Goal: Information Seeking & Learning: Learn about a topic

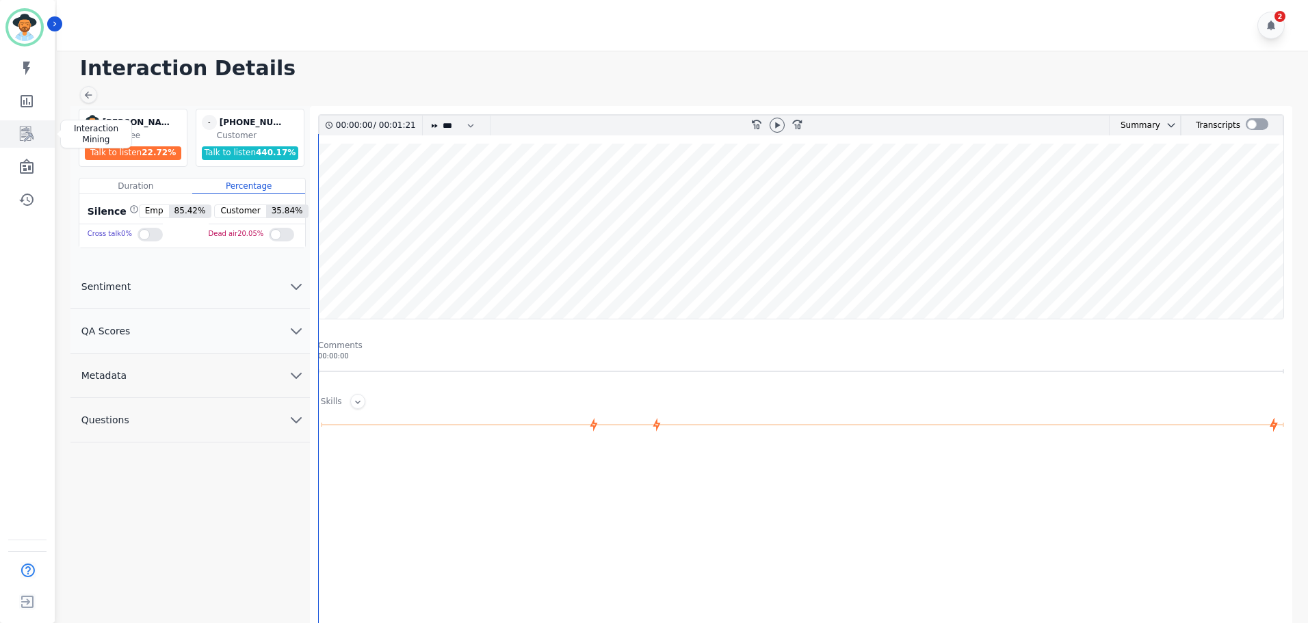
click at [28, 138] on icon "Sidebar" at bounding box center [27, 134] width 11 height 13
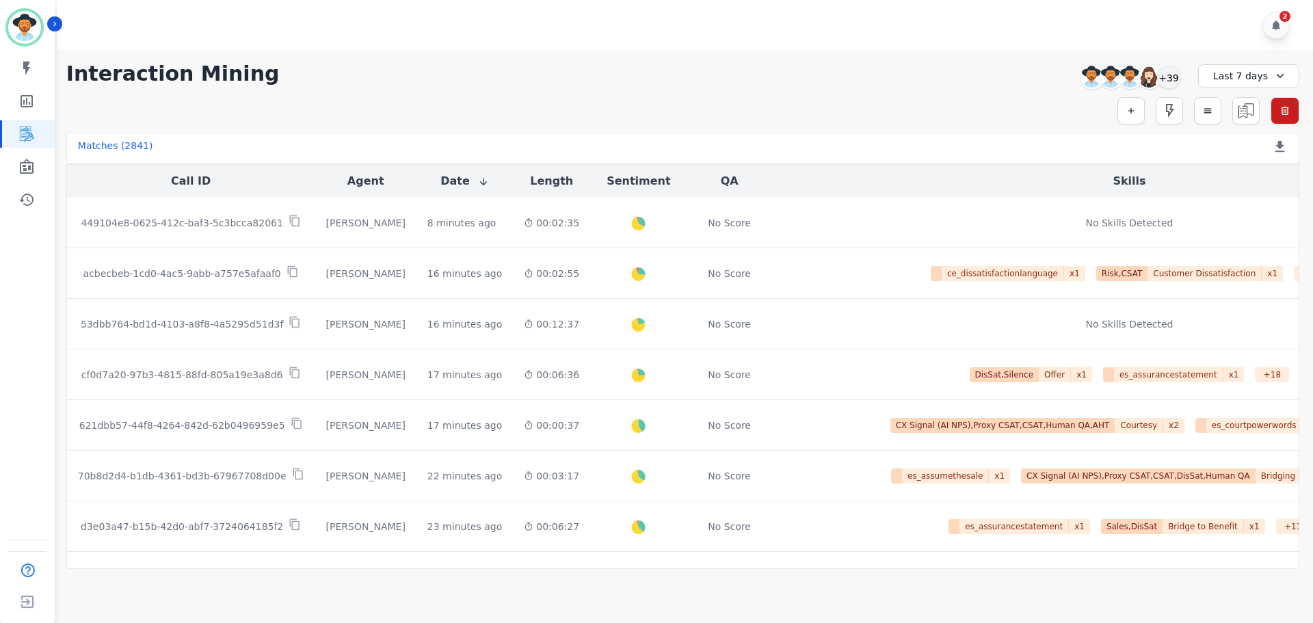
click at [1263, 73] on div "Last 7 days" at bounding box center [1249, 75] width 101 height 23
click at [1247, 111] on li "Custom" at bounding box center [1258, 108] width 68 height 14
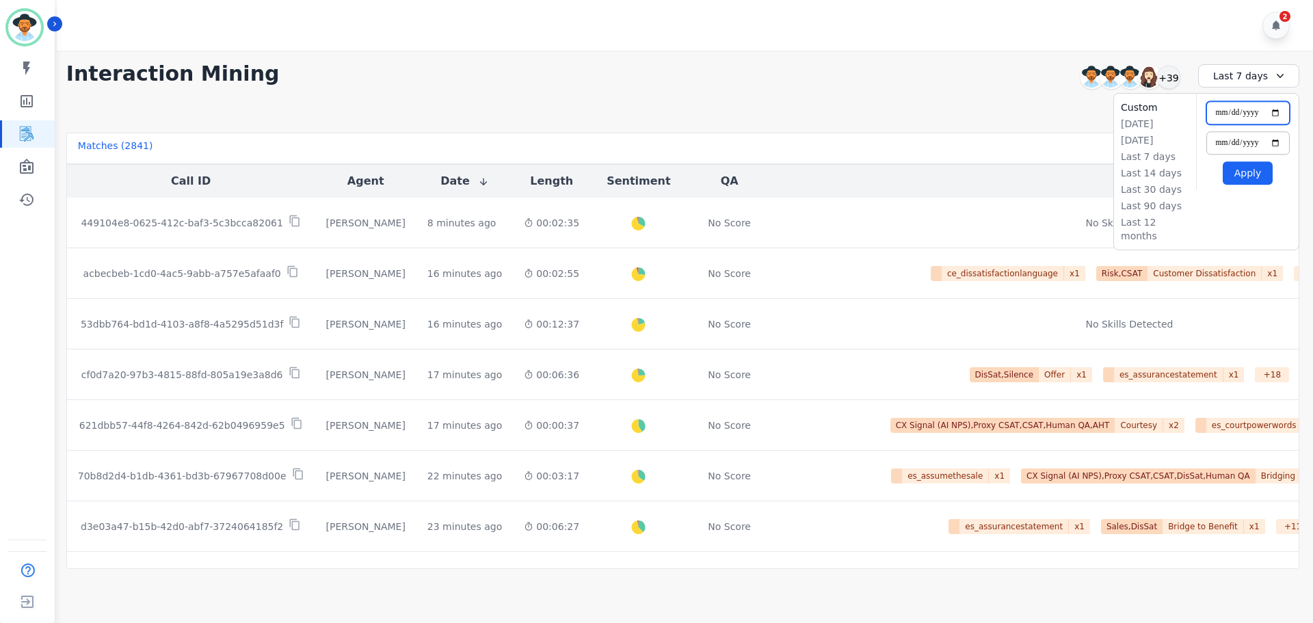
click at [1276, 114] on input "**********" at bounding box center [1248, 112] width 83 height 23
type input "**********"
click at [1275, 142] on input "**********" at bounding box center [1248, 142] width 83 height 23
type input "**********"
click at [1248, 169] on button "Apply" at bounding box center [1248, 172] width 50 height 23
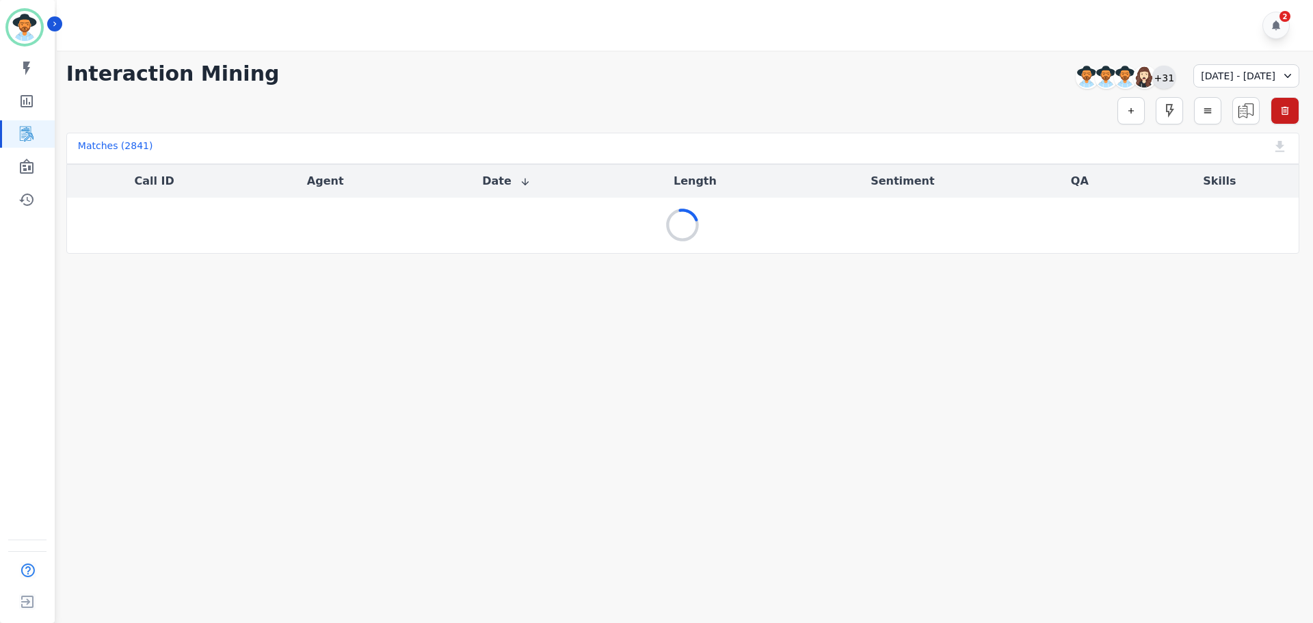
click at [1153, 77] on div "+31" at bounding box center [1164, 77] width 23 height 23
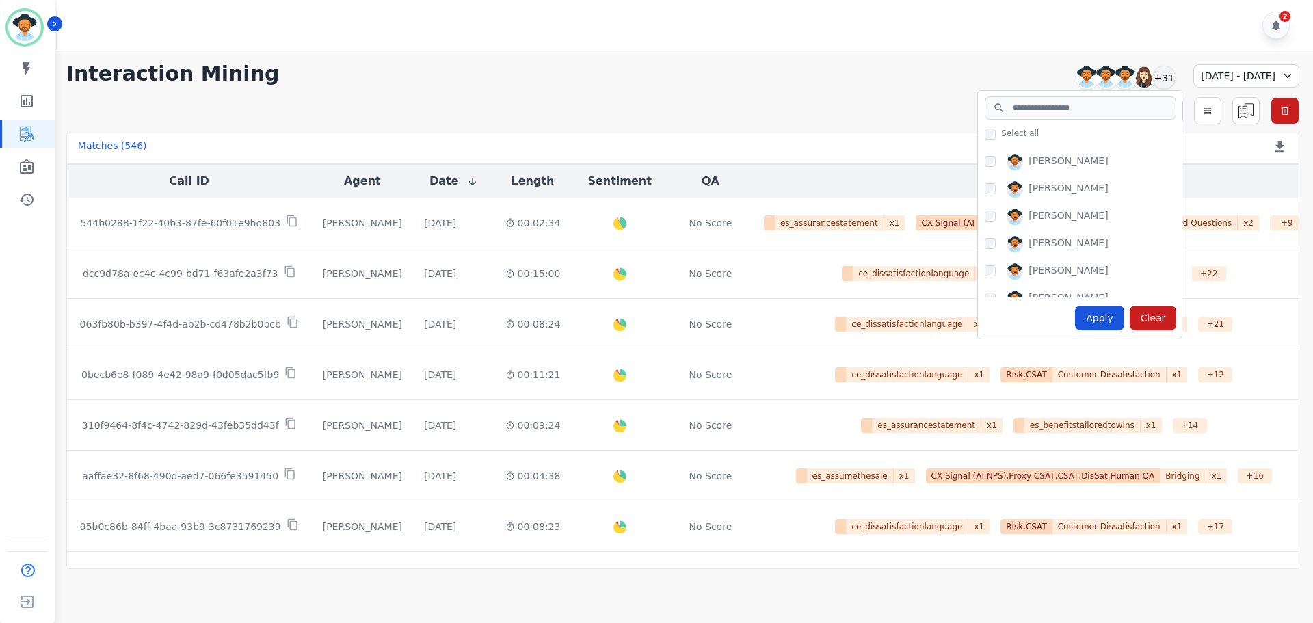
scroll to position [274, 0]
click at [1079, 320] on div "Apply" at bounding box center [1099, 318] width 49 height 25
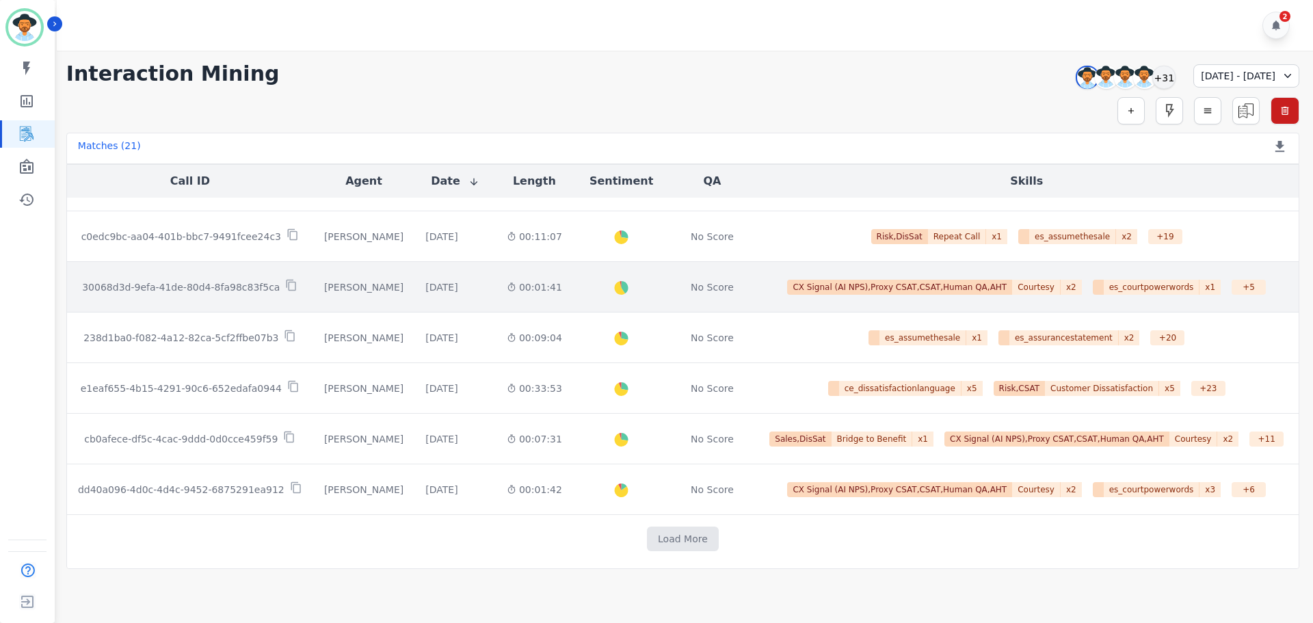
scroll to position [698, 0]
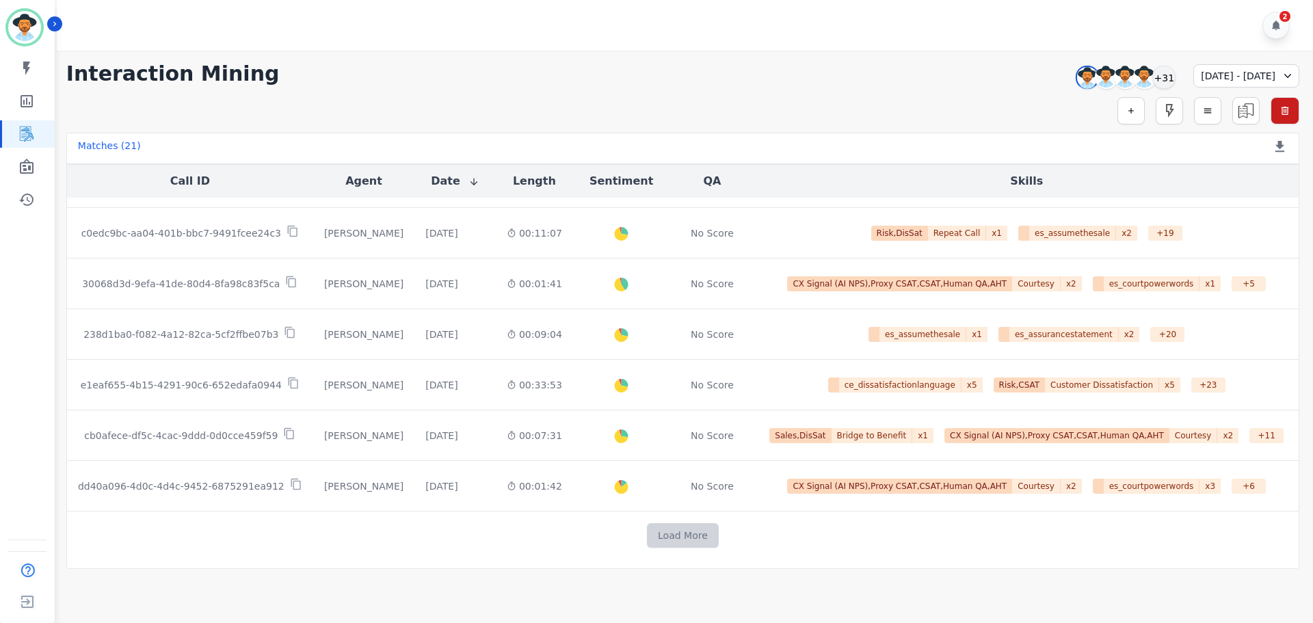
click at [685, 540] on button "Load More" at bounding box center [683, 535] width 72 height 25
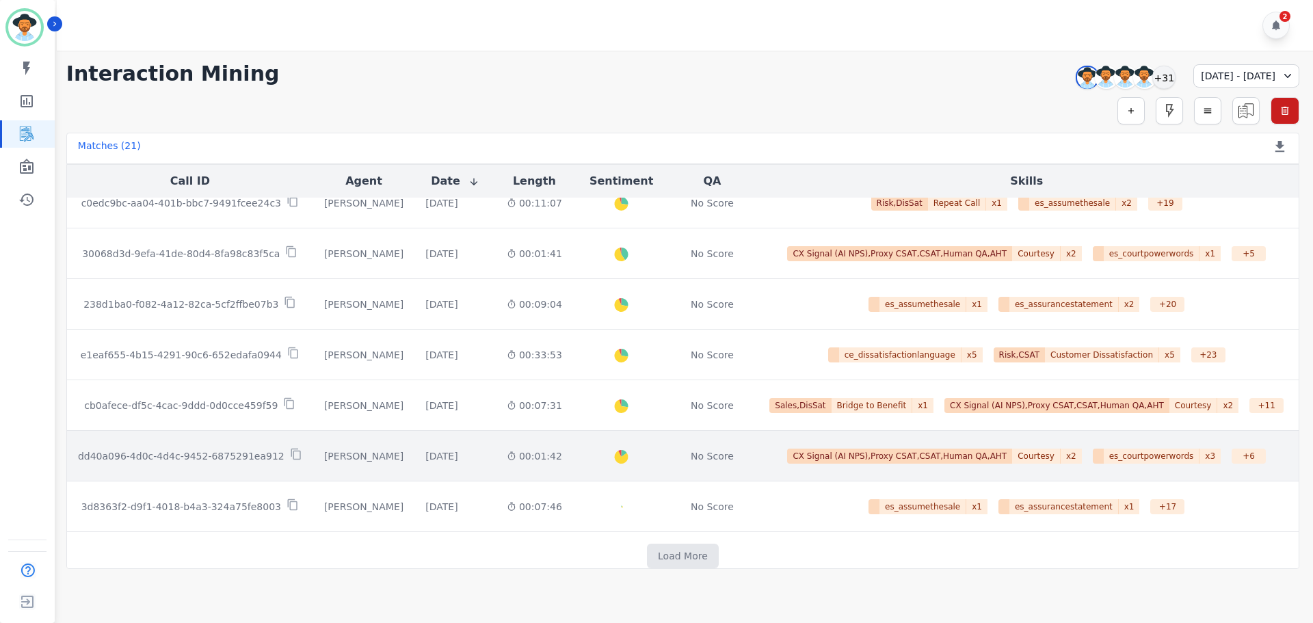
scroll to position [749, 0]
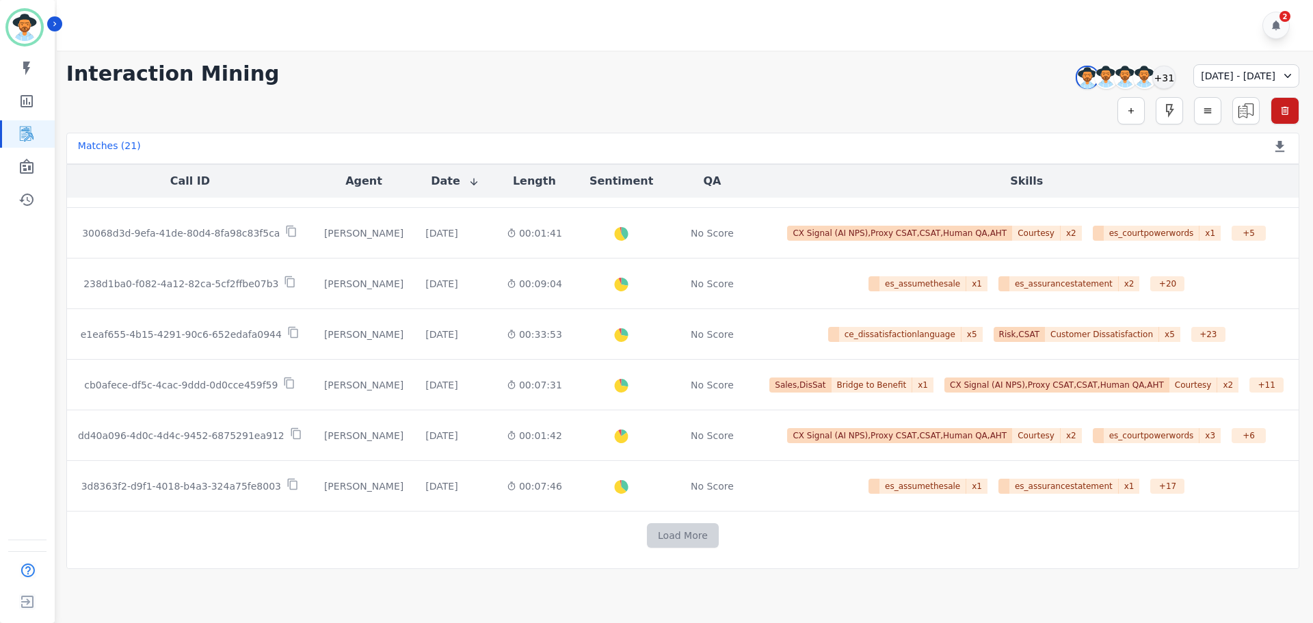
click at [696, 541] on button "Load More" at bounding box center [683, 535] width 72 height 25
click at [679, 538] on button "Load More" at bounding box center [683, 535] width 72 height 25
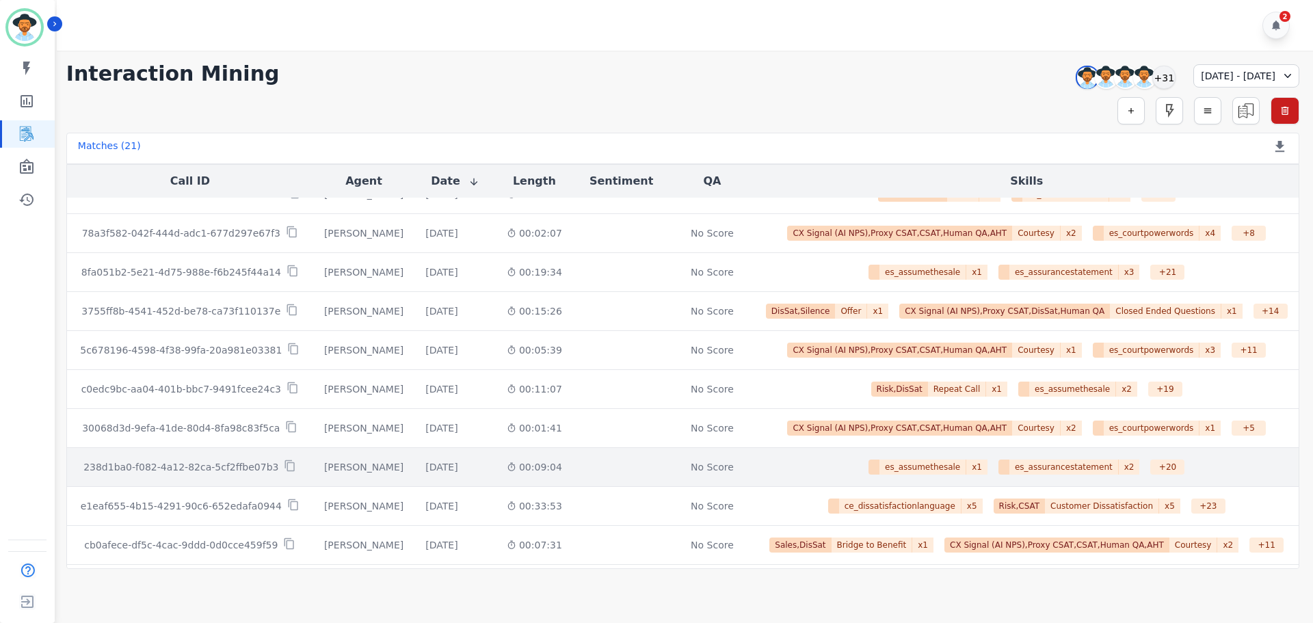
scroll to position [1520, 0]
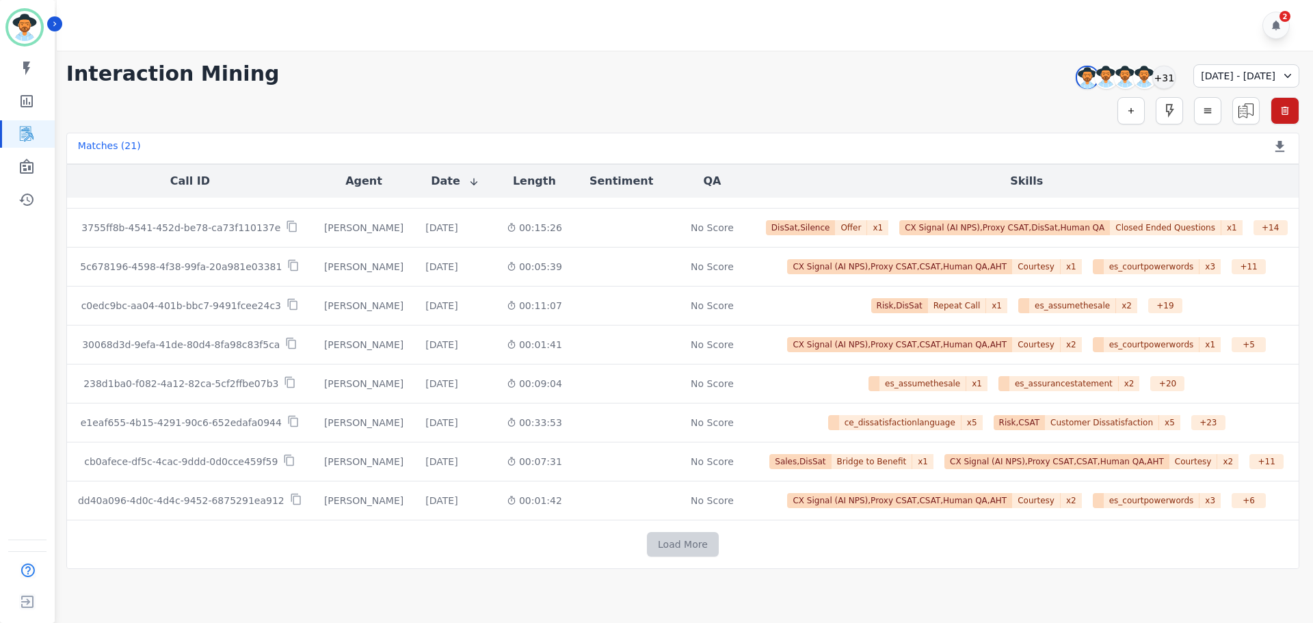
click at [694, 547] on button "Load More" at bounding box center [683, 544] width 72 height 25
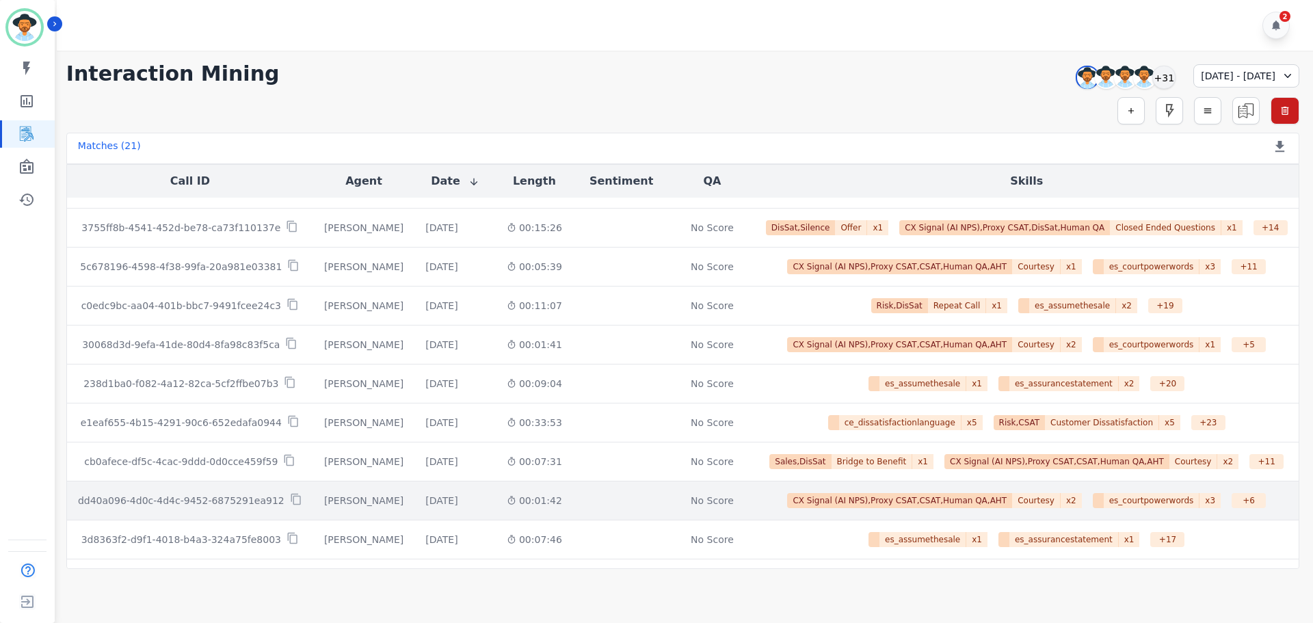
scroll to position [1559, 0]
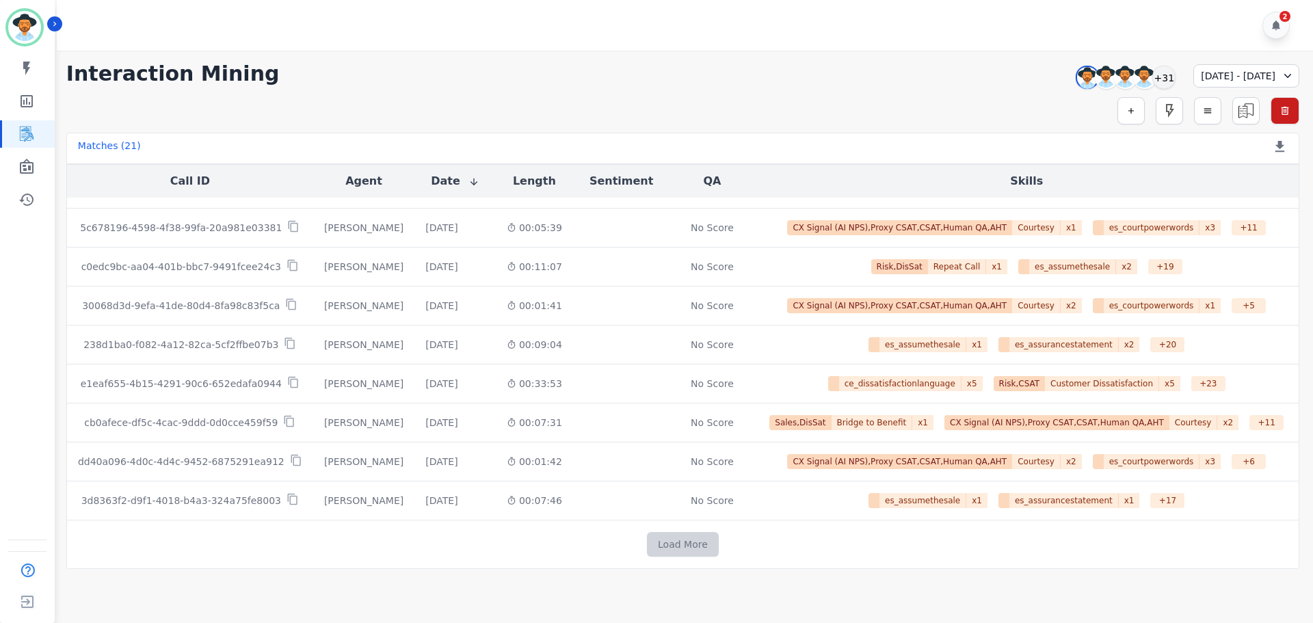
click at [683, 547] on button "Load More" at bounding box center [683, 544] width 72 height 25
click at [672, 541] on button "Load More" at bounding box center [683, 544] width 72 height 25
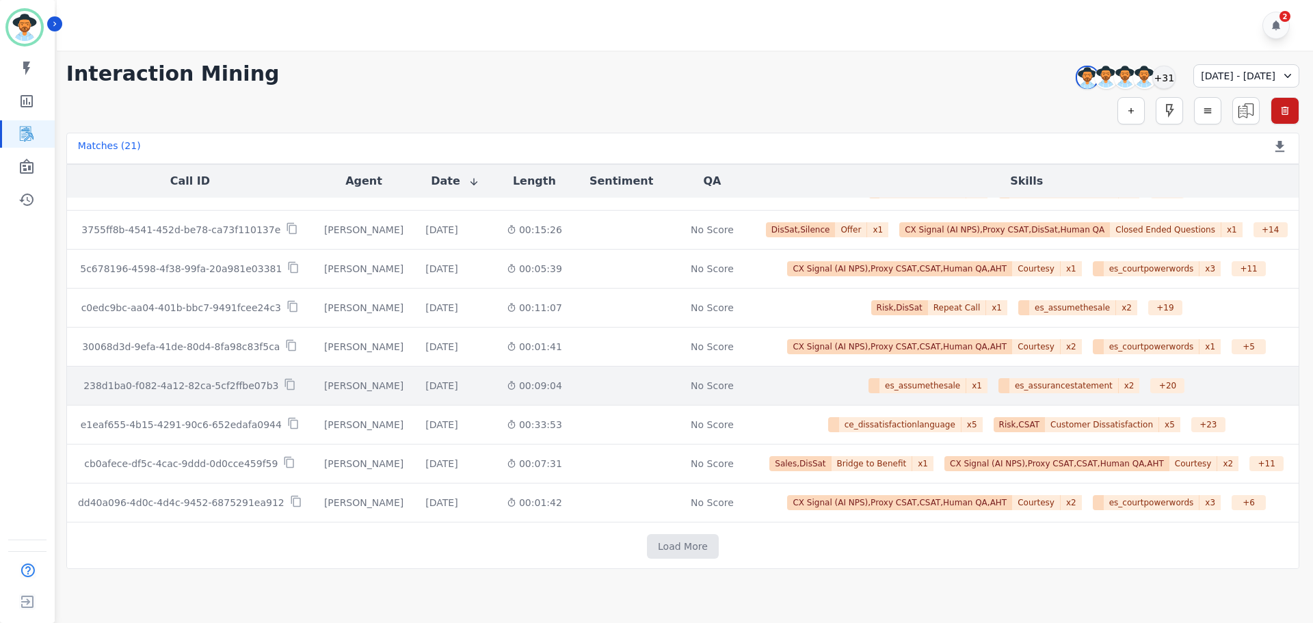
scroll to position [2339, 0]
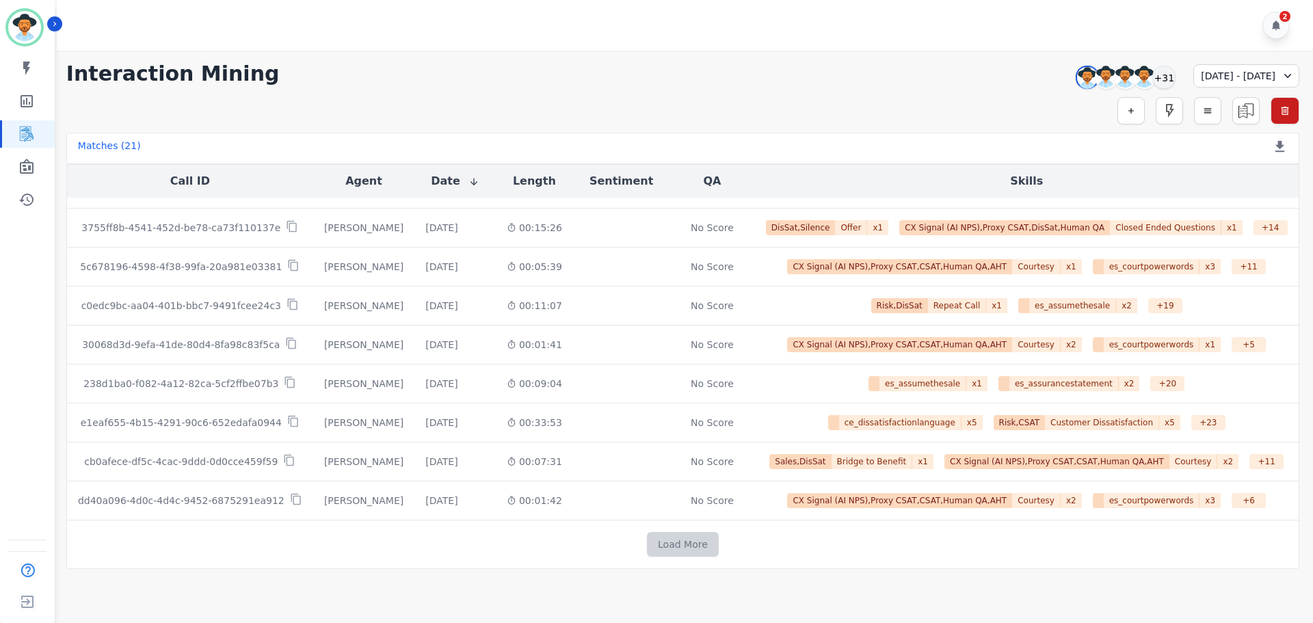
click at [680, 547] on button "Load More" at bounding box center [683, 544] width 72 height 25
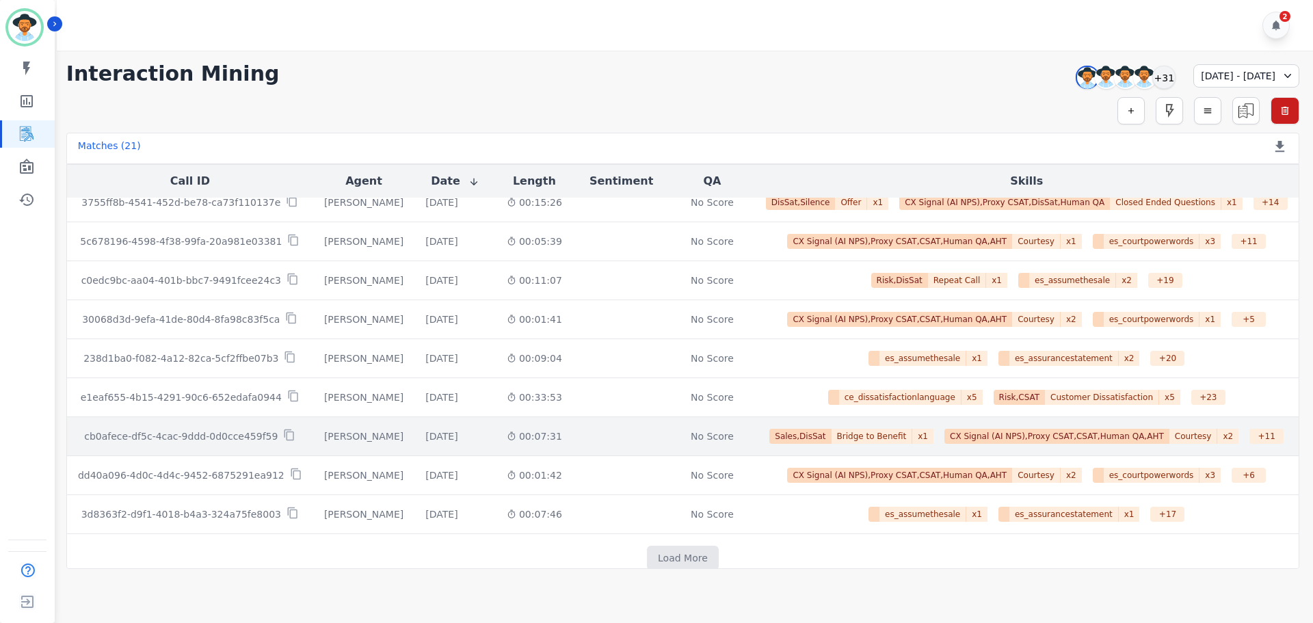
scroll to position [2378, 0]
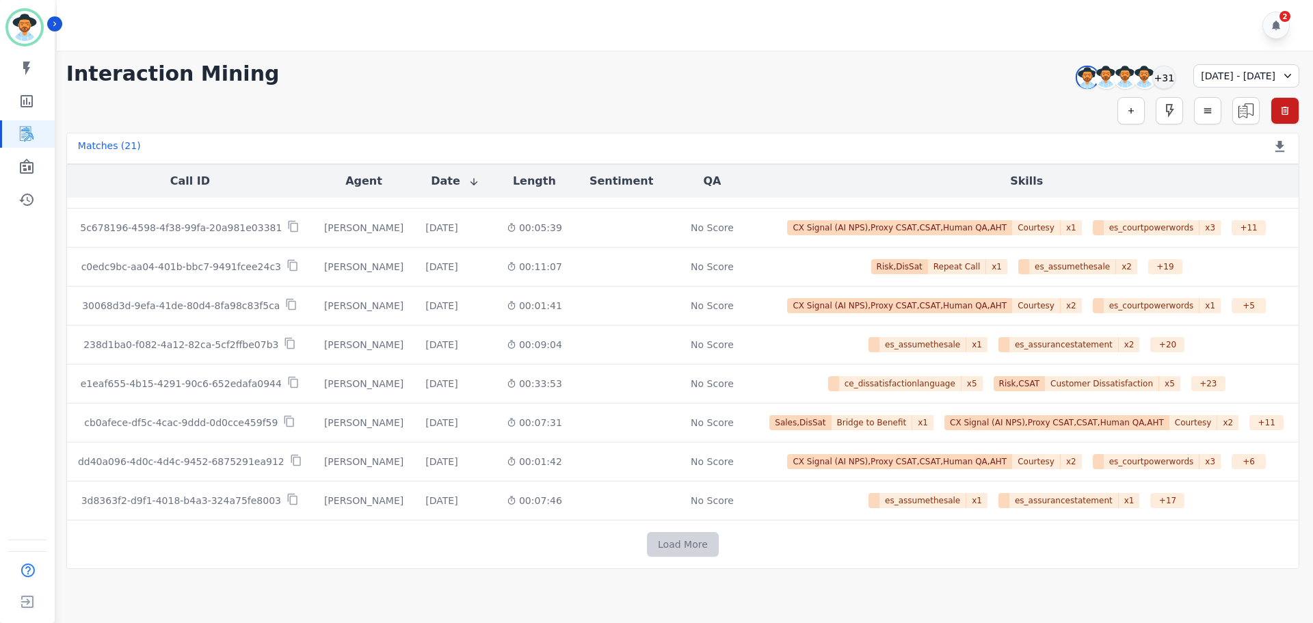
click at [682, 544] on button "Load More" at bounding box center [683, 544] width 72 height 25
click at [681, 544] on button "Load More" at bounding box center [683, 544] width 72 height 25
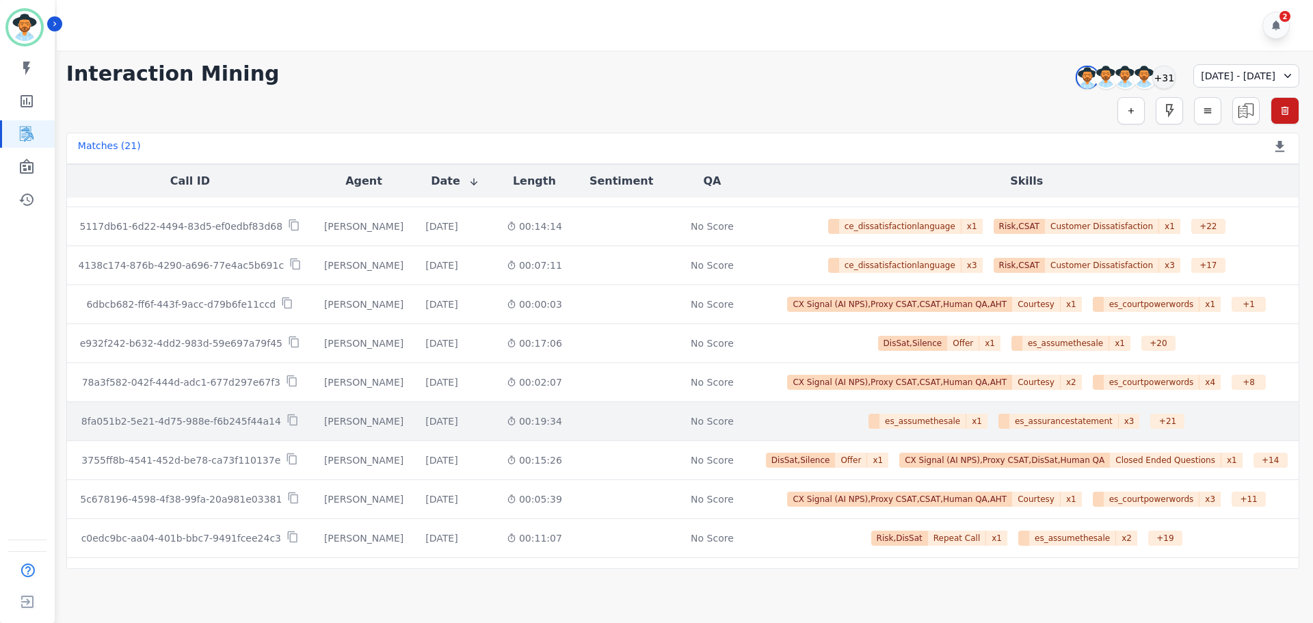
scroll to position [3158, 0]
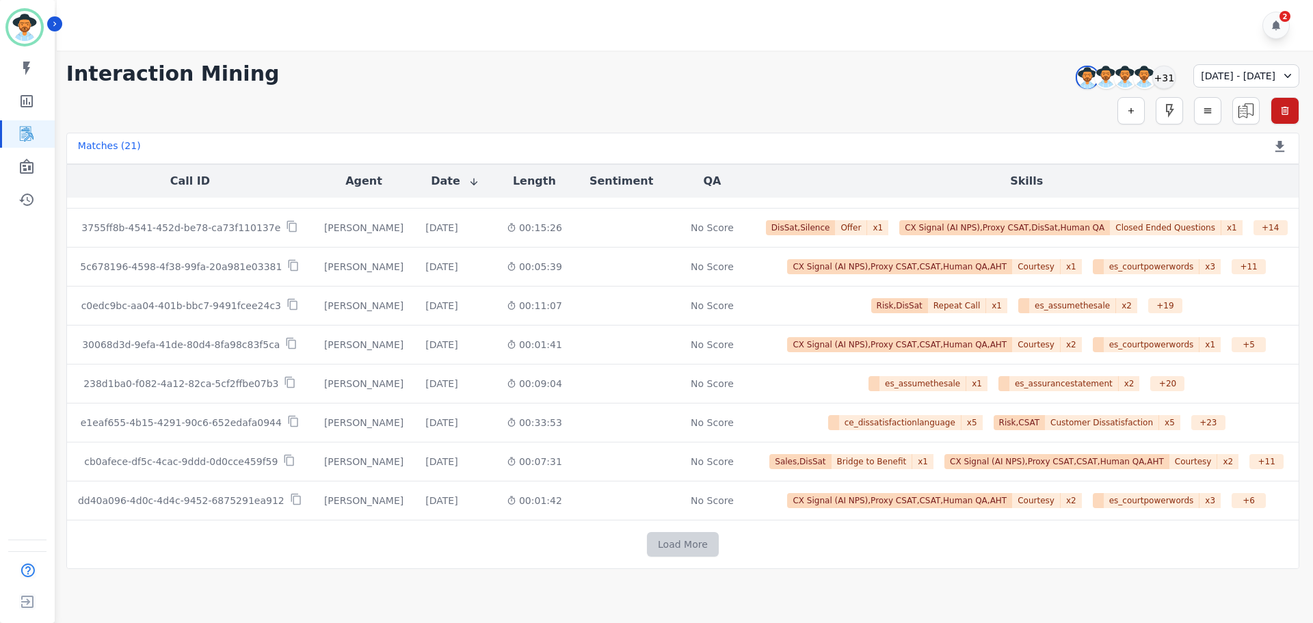
click at [687, 546] on button "Load More" at bounding box center [683, 544] width 72 height 25
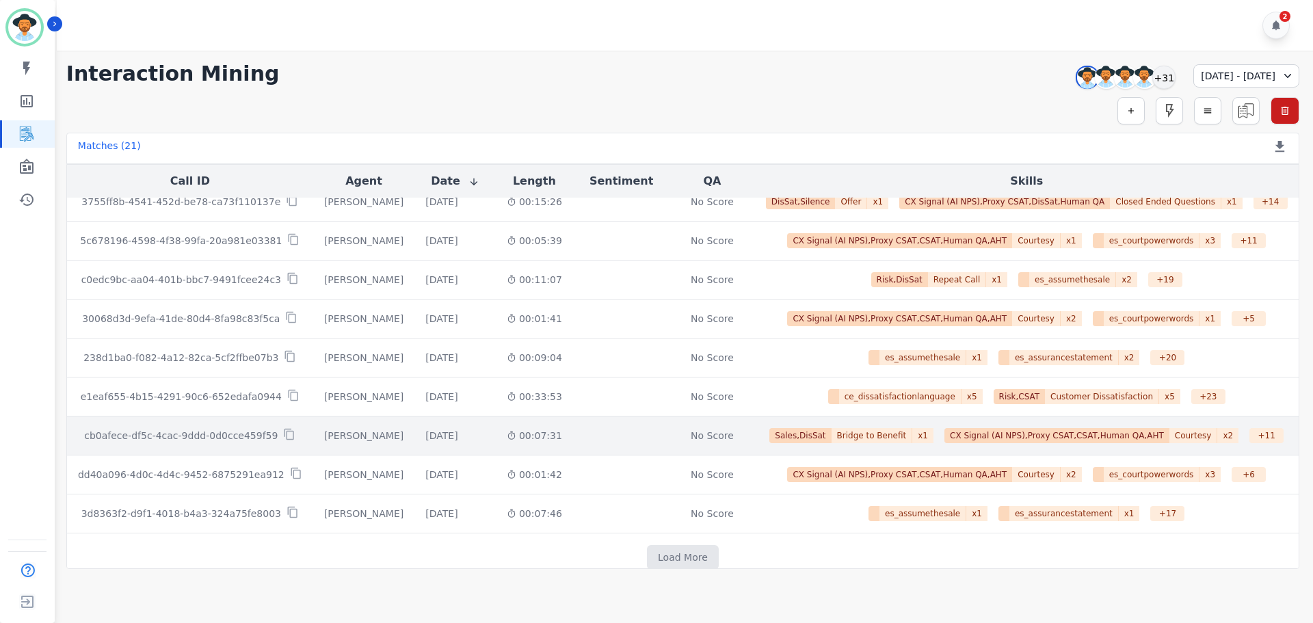
scroll to position [3197, 0]
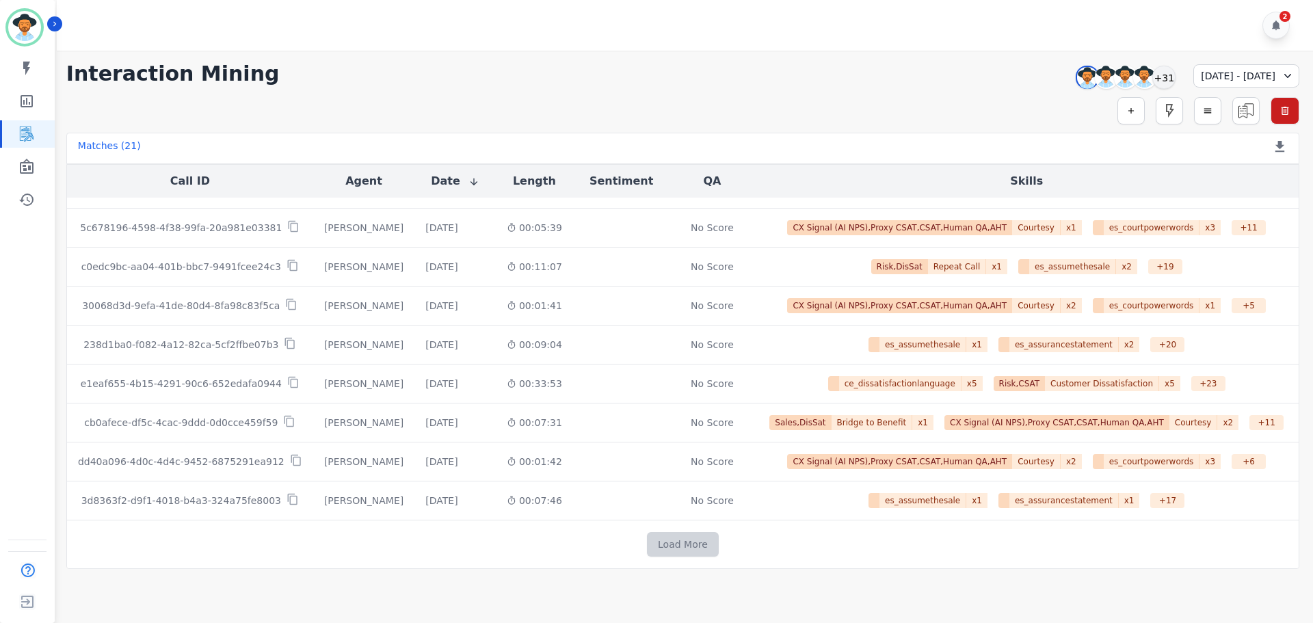
click at [685, 540] on button "Load More" at bounding box center [683, 544] width 72 height 25
click at [685, 545] on button "Load More" at bounding box center [683, 544] width 72 height 25
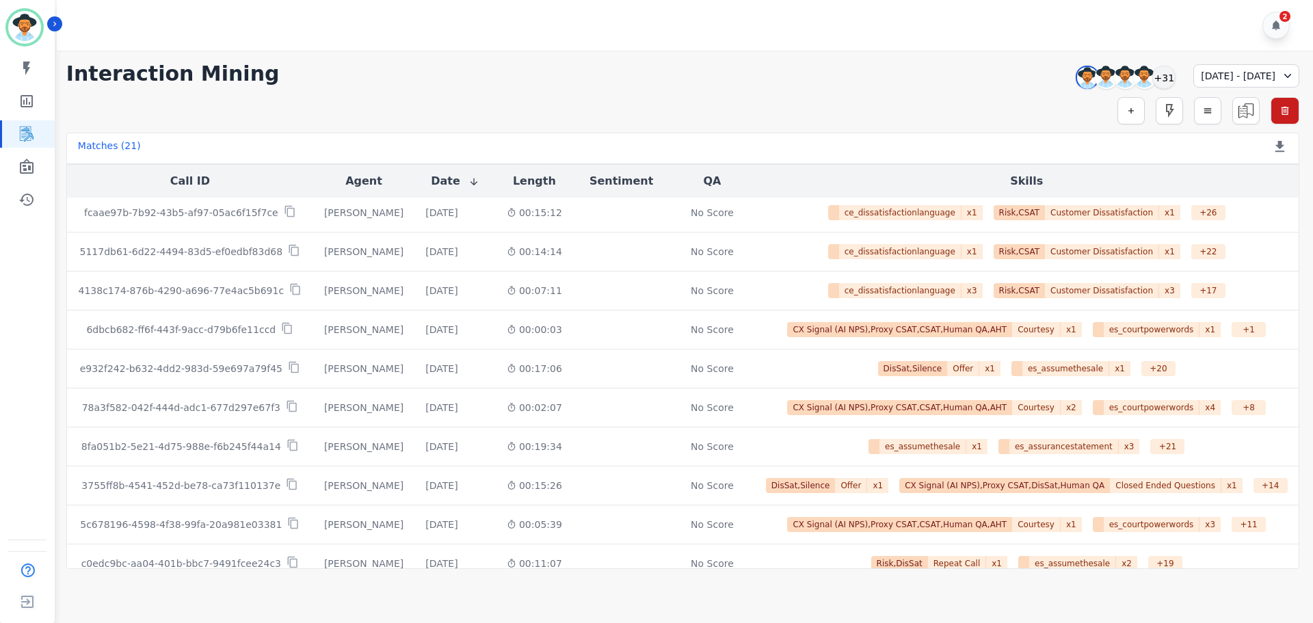
scroll to position [3977, 0]
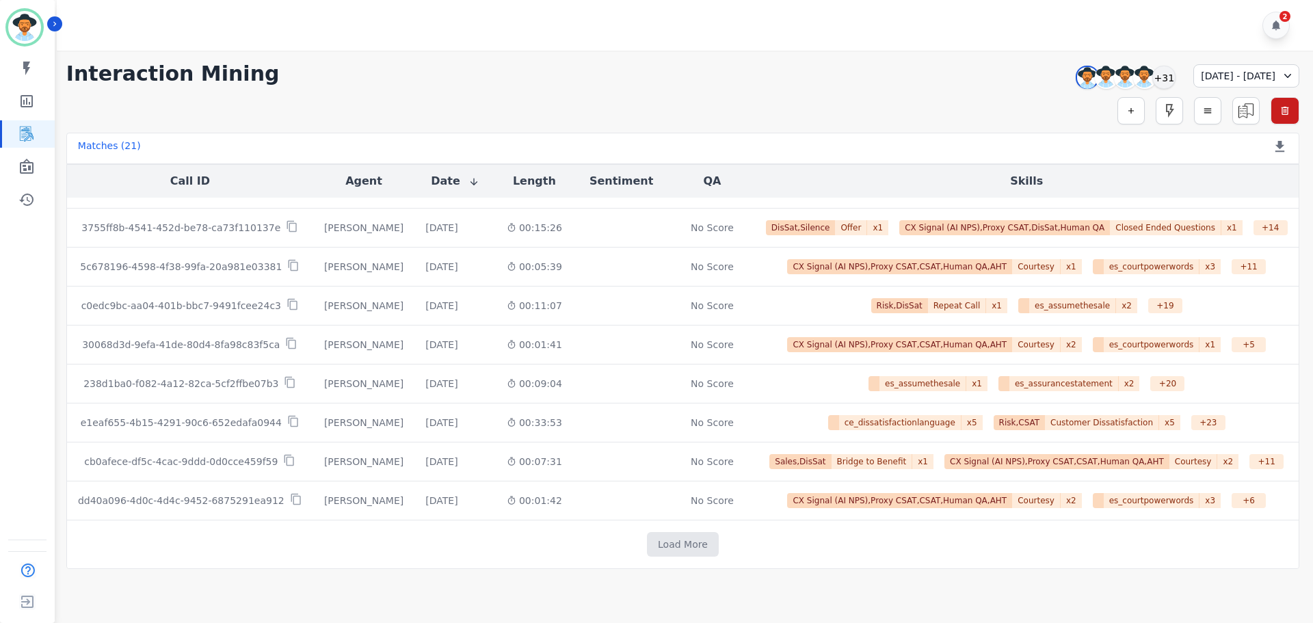
click at [634, 85] on div "**********" at bounding box center [682, 74] width 1233 height 25
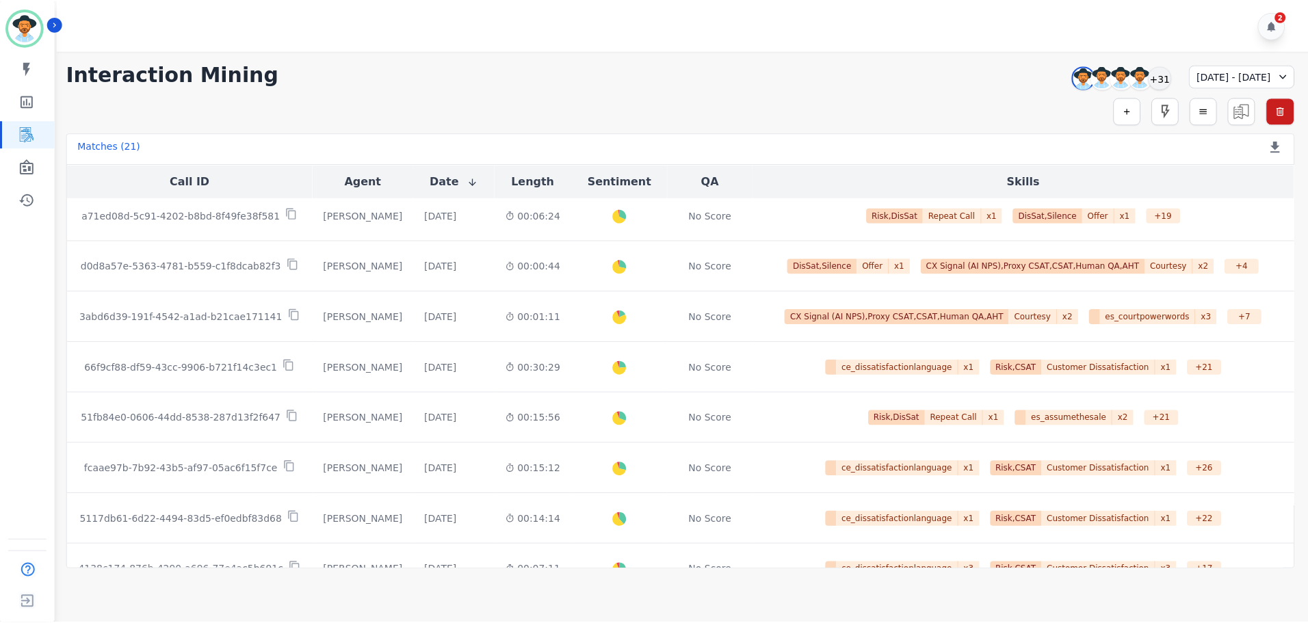
scroll to position [615, 0]
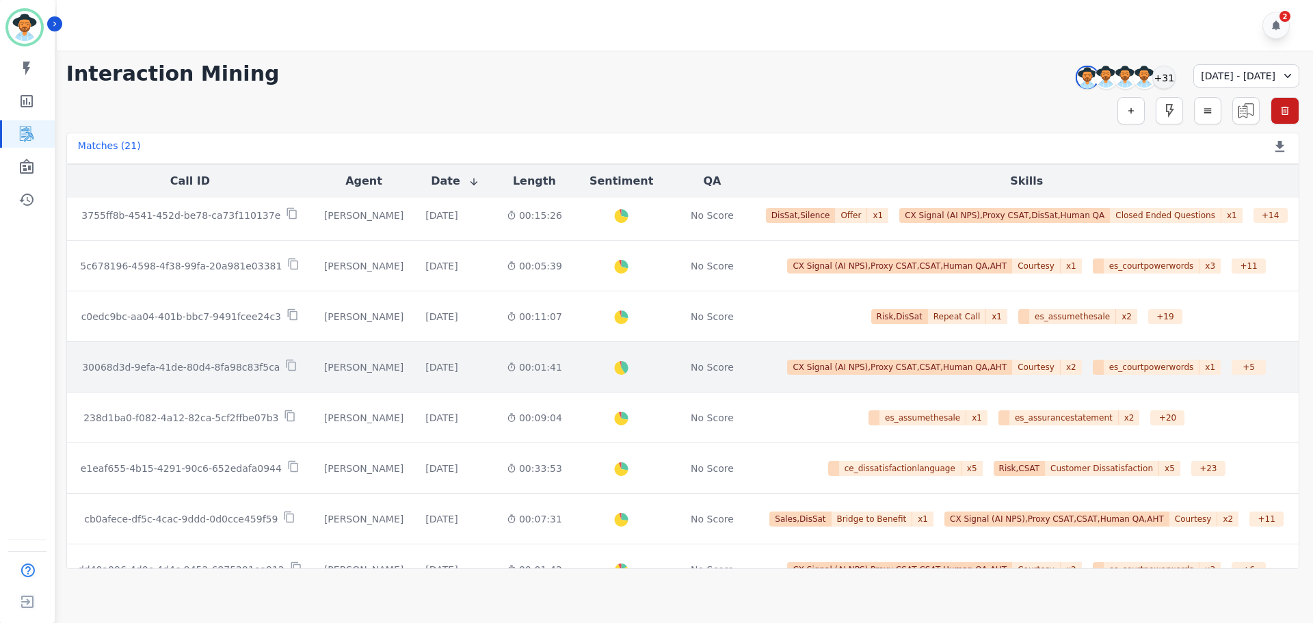
click at [388, 367] on td "[PERSON_NAME]" at bounding box center [363, 367] width 101 height 51
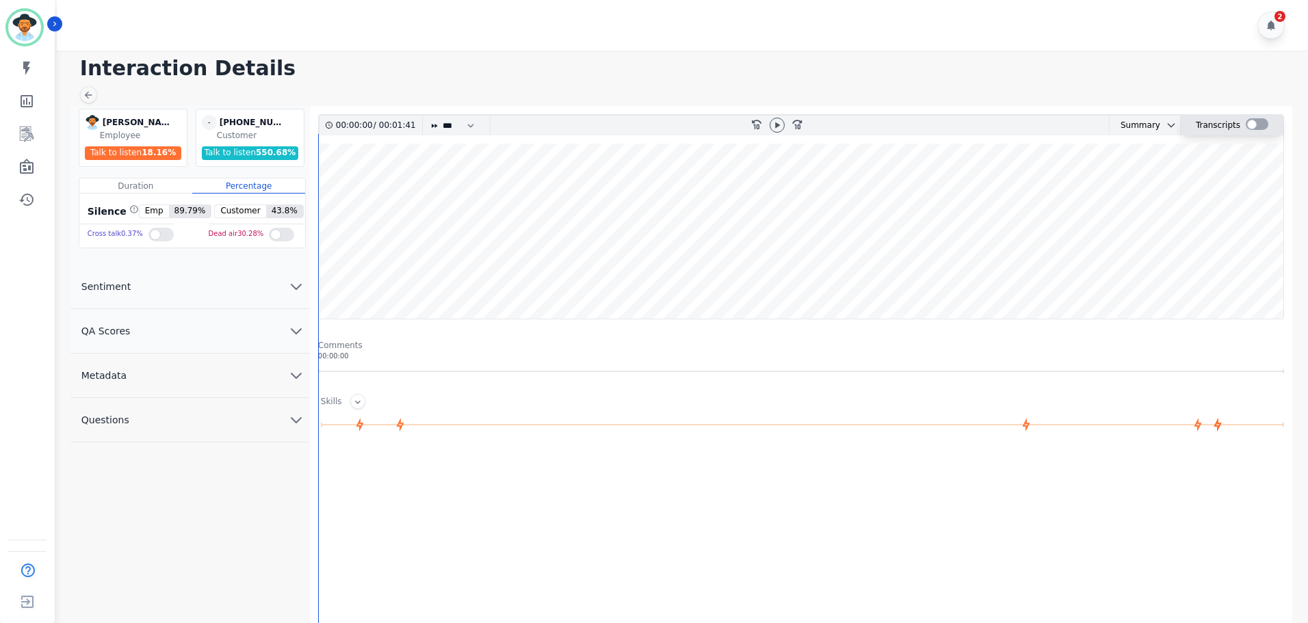
click at [1250, 125] on div at bounding box center [1257, 124] width 23 height 12
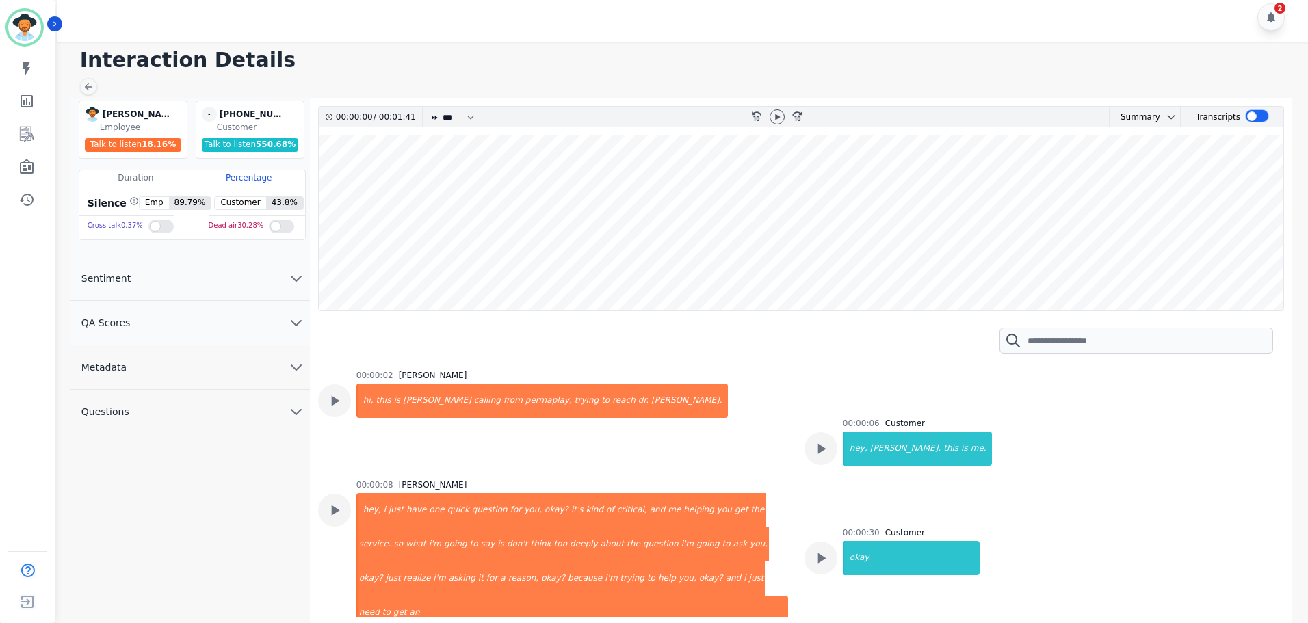
scroll to position [10, 0]
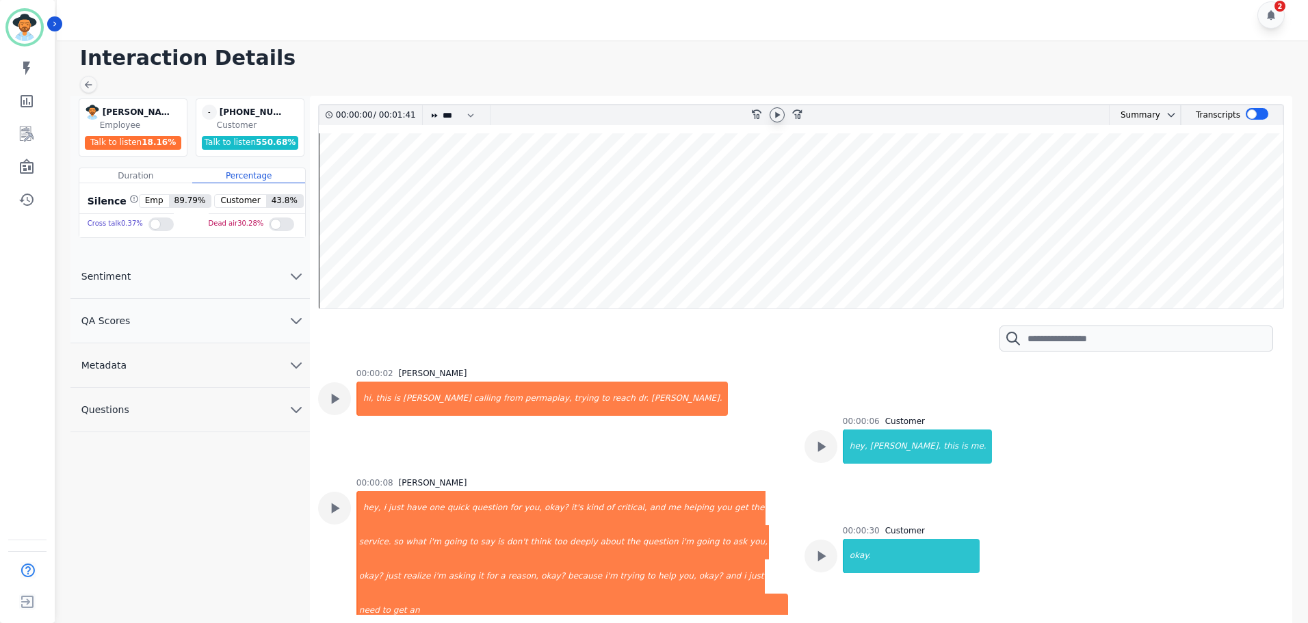
click at [772, 119] on icon at bounding box center [777, 114] width 11 height 11
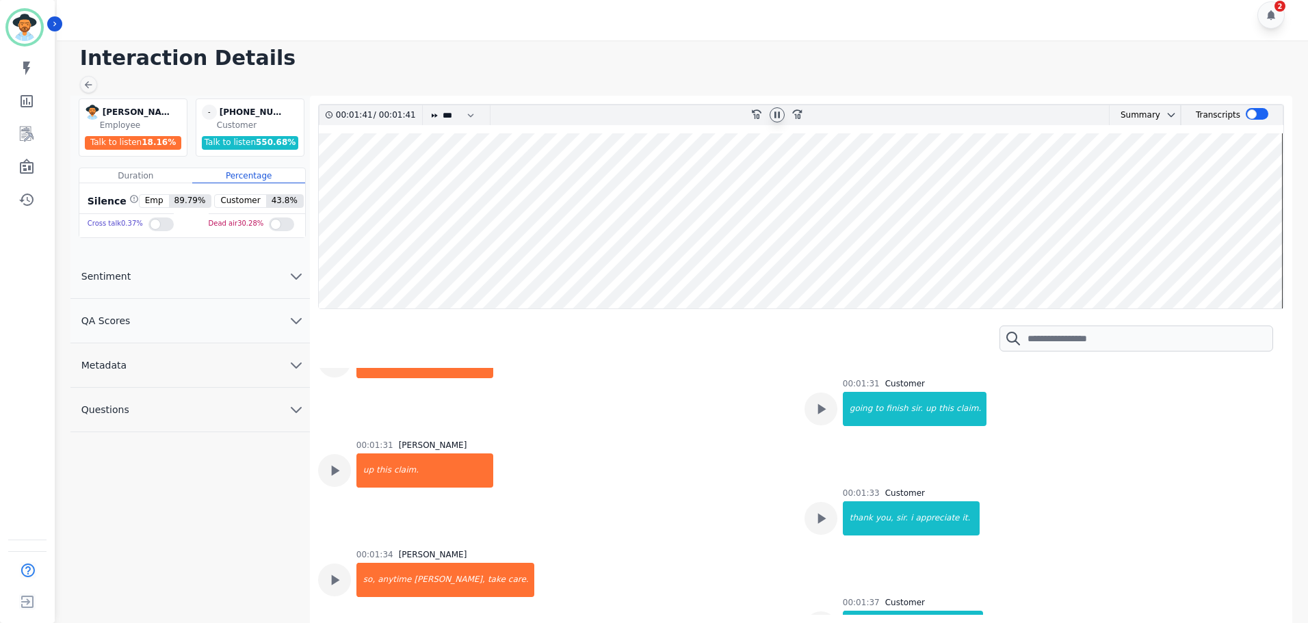
scroll to position [1919, 0]
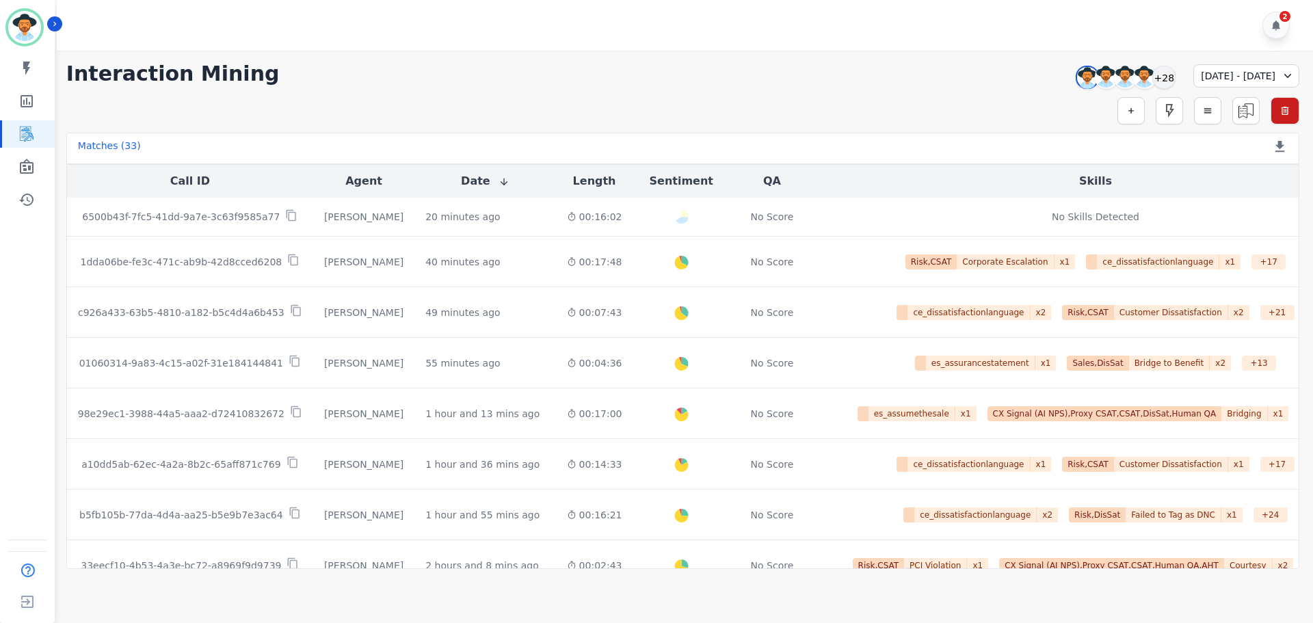
click at [1246, 76] on div "08/19/2025 - 08/19/2025" at bounding box center [1247, 75] width 106 height 23
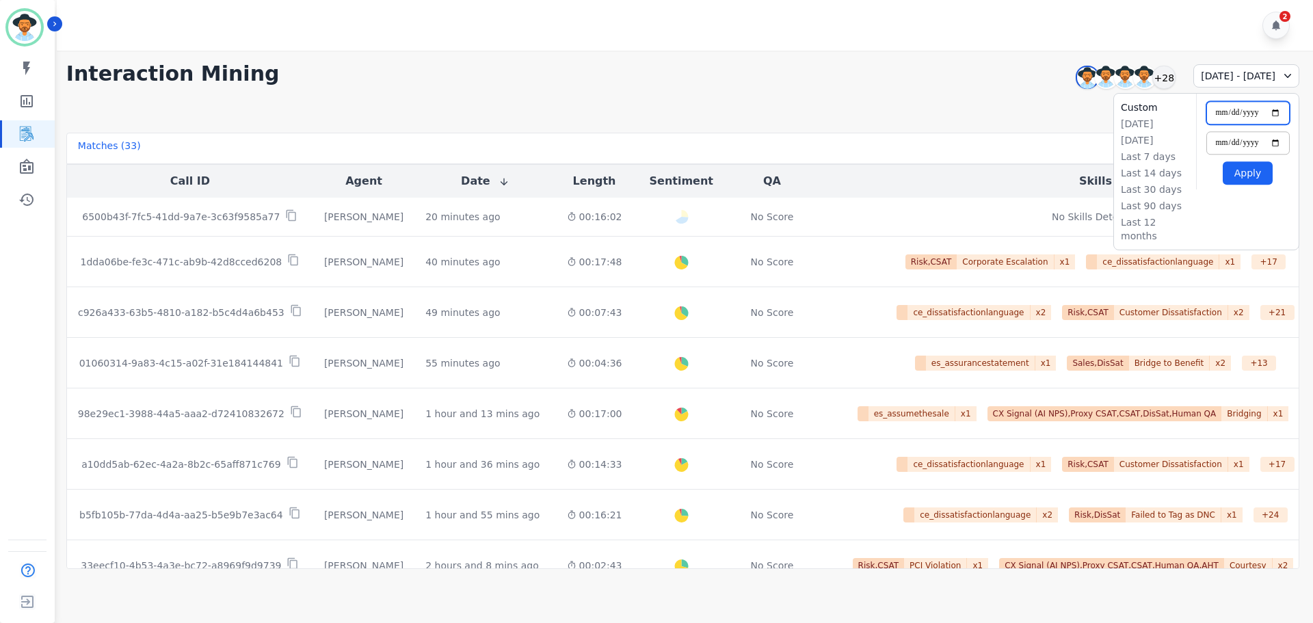
click at [1278, 114] on input "**********" at bounding box center [1248, 112] width 83 height 23
type input "**********"
click at [1277, 143] on input "**********" at bounding box center [1248, 142] width 83 height 23
type input "**********"
click at [1251, 166] on button "Apply" at bounding box center [1248, 172] width 50 height 23
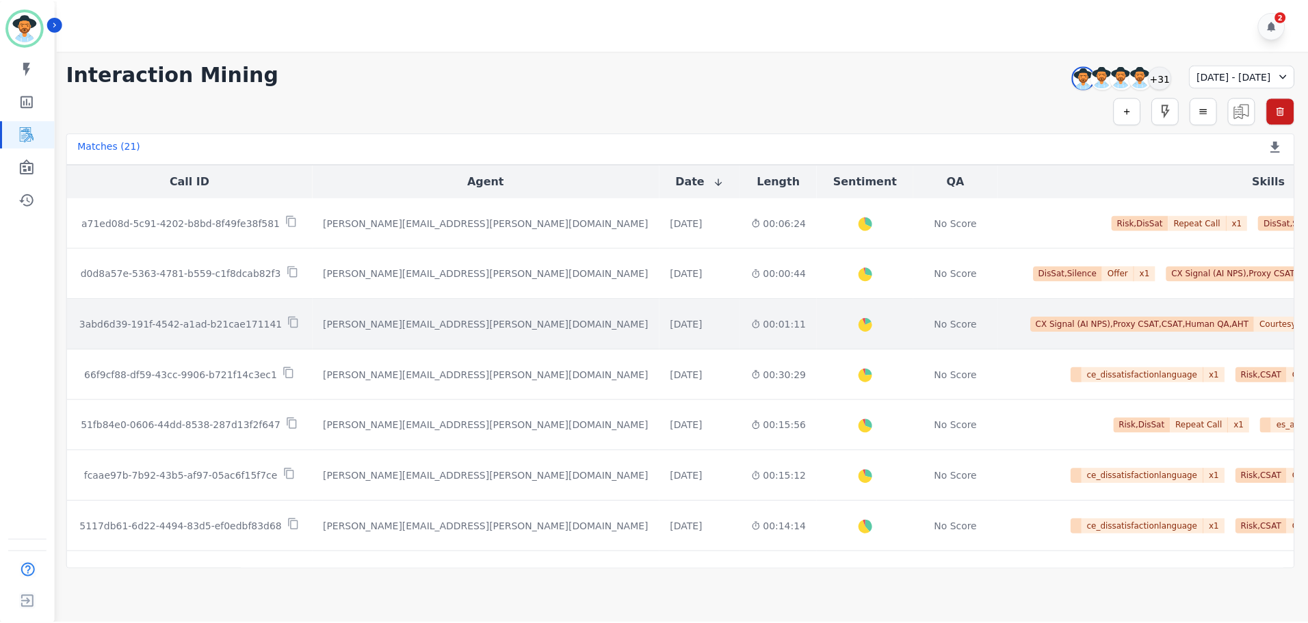
scroll to position [698, 0]
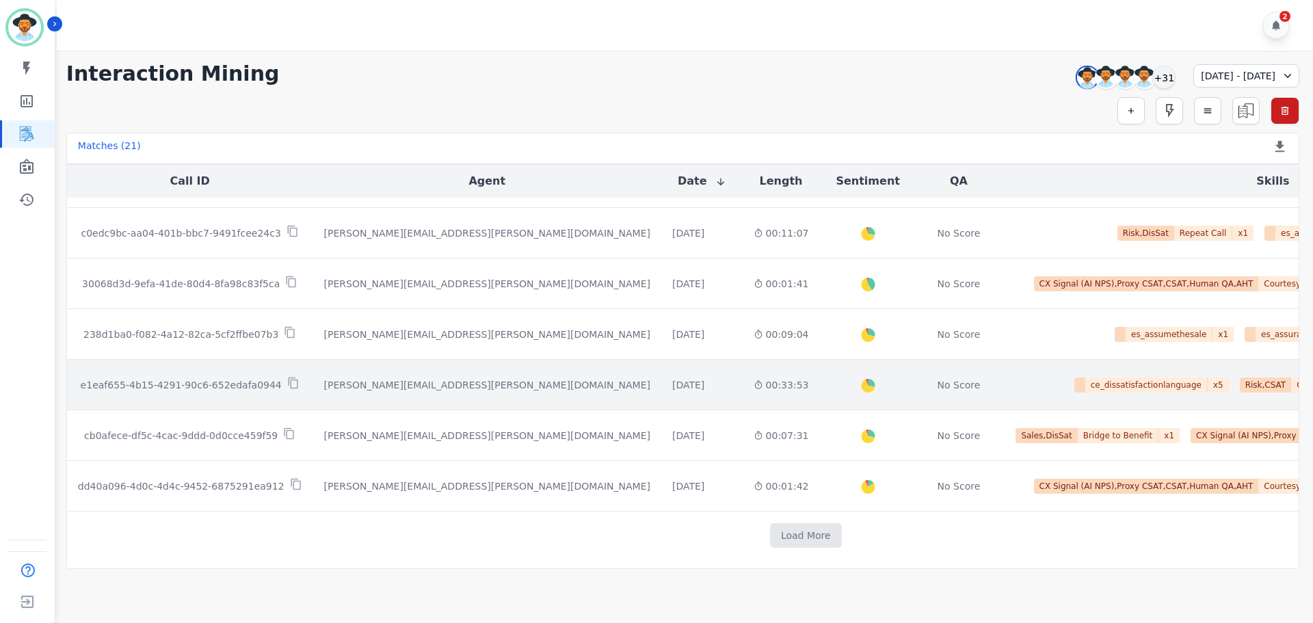
click at [324, 385] on div "cody.gurney@permaplate.com" at bounding box center [487, 385] width 326 height 14
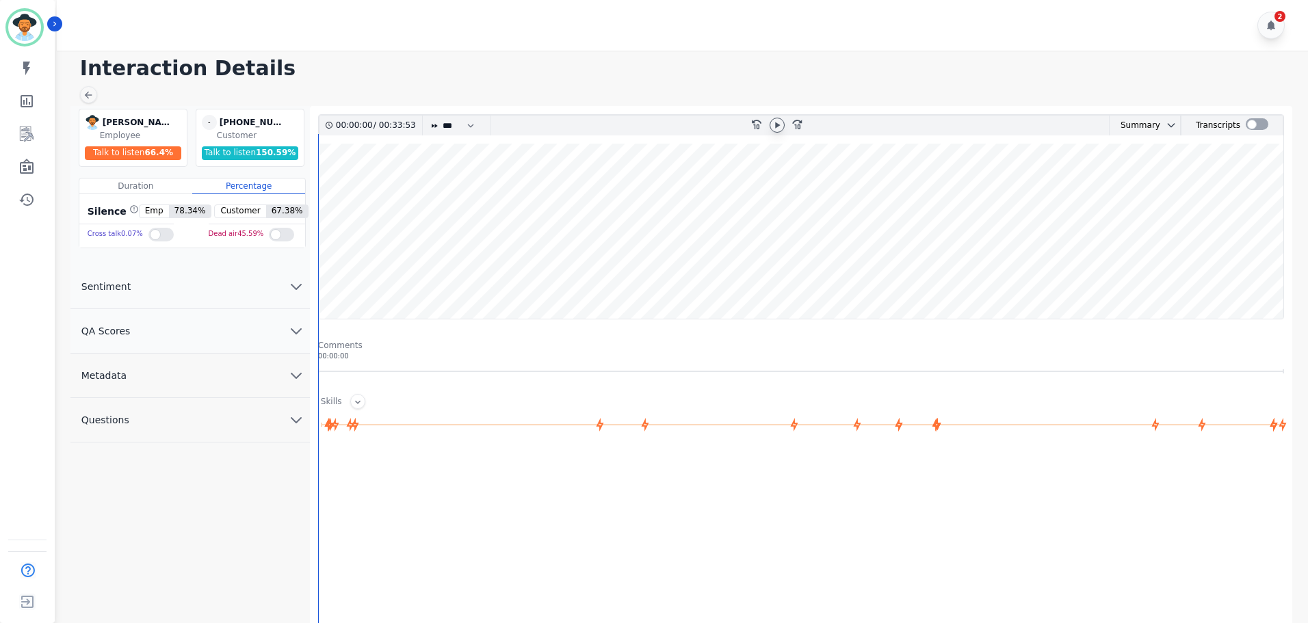
click at [777, 125] on icon at bounding box center [777, 125] width 5 height 6
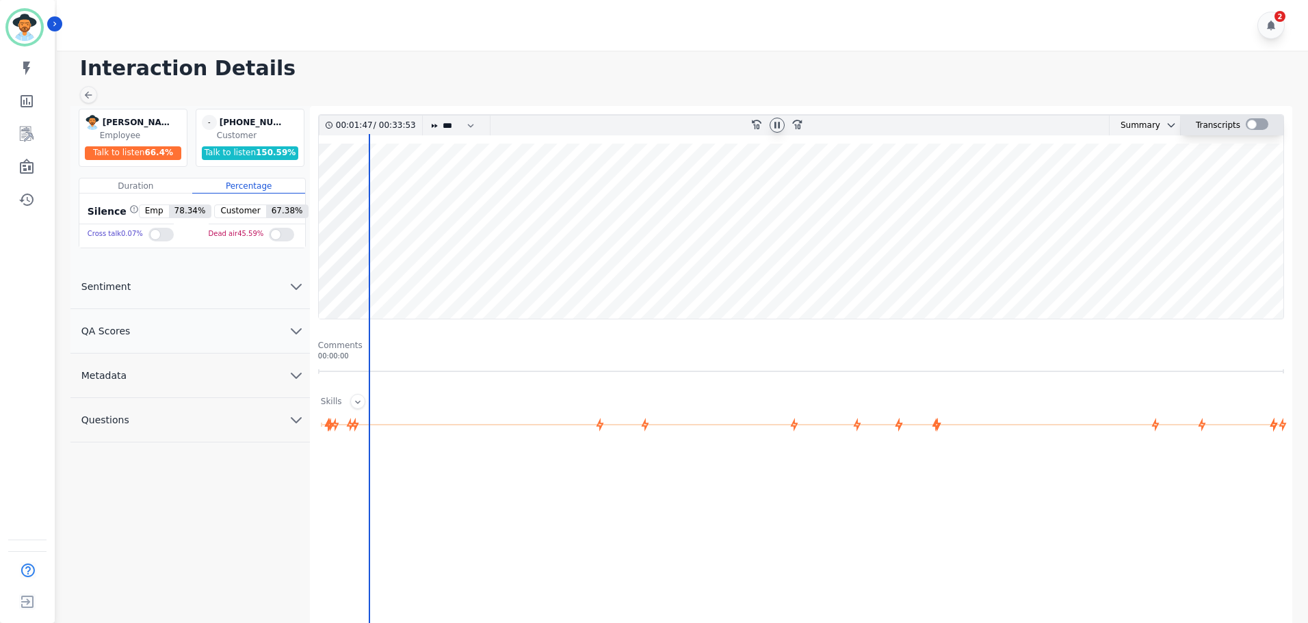
click at [1249, 124] on div at bounding box center [1257, 124] width 23 height 12
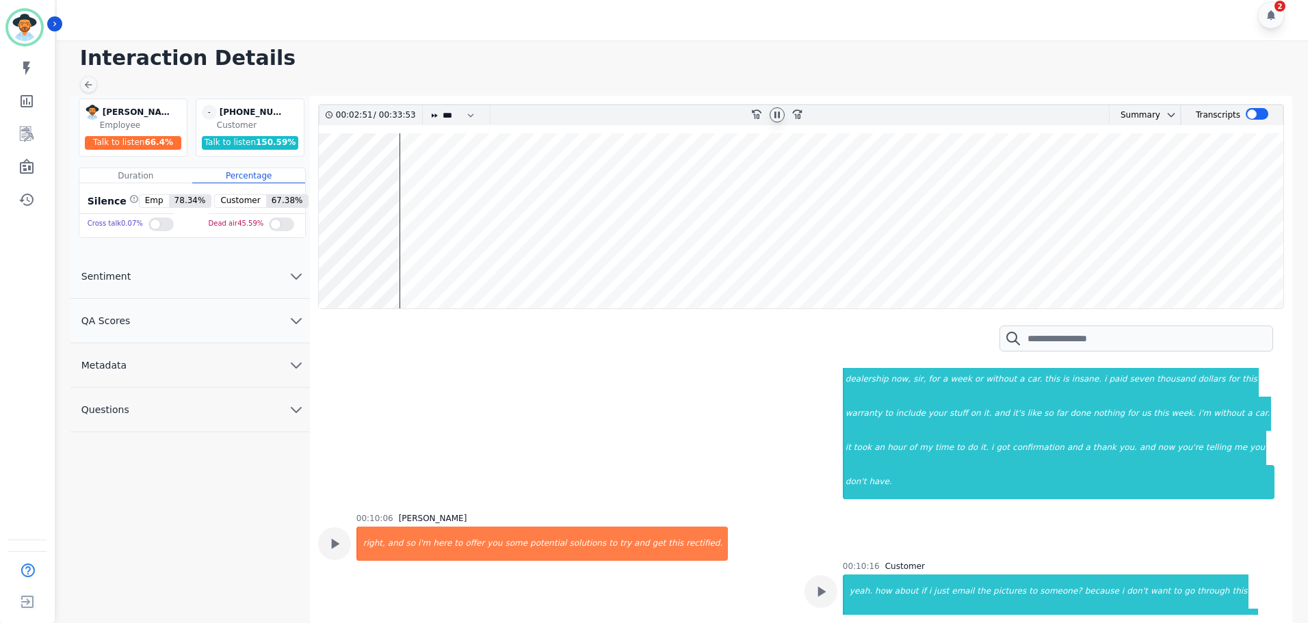
scroll to position [2954, 0]
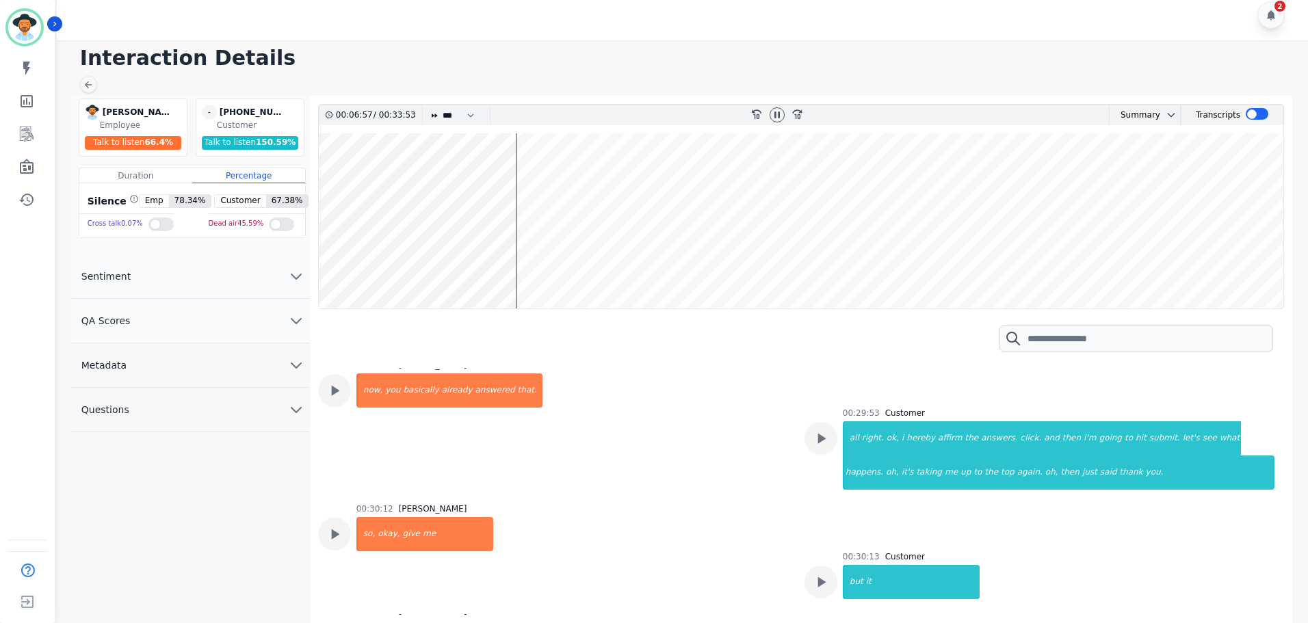
scroll to position [15293, 0]
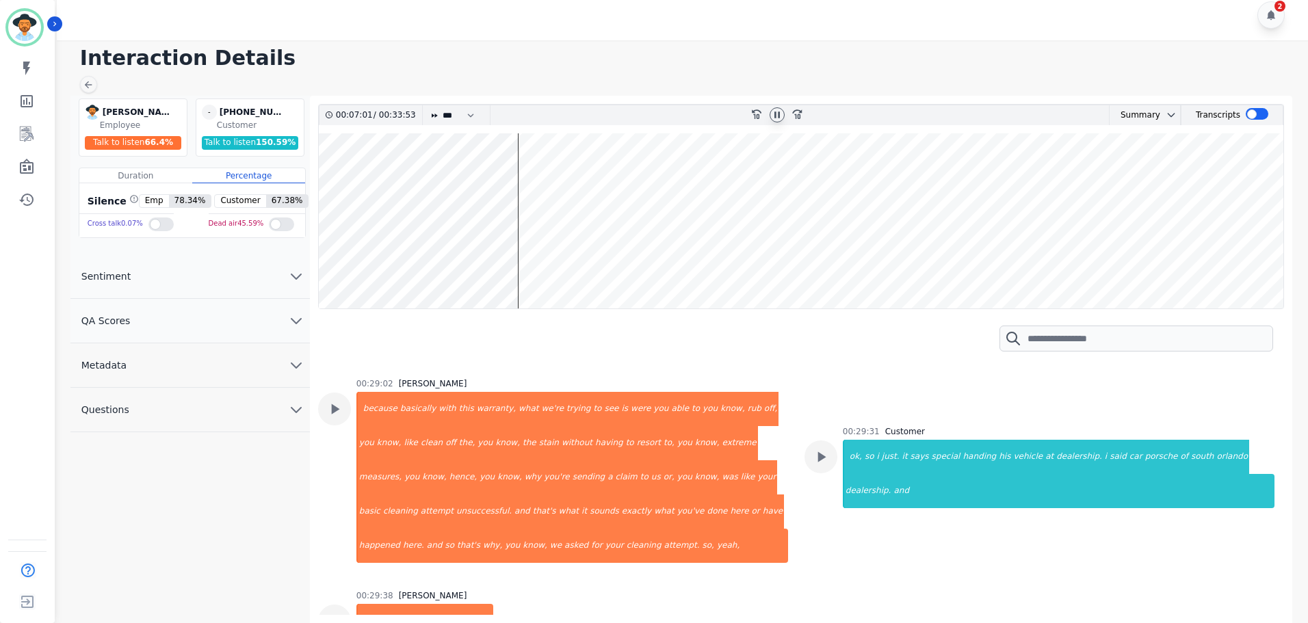
click at [779, 118] on icon at bounding box center [776, 115] width 5 height 6
